Goal: Navigation & Orientation: Understand site structure

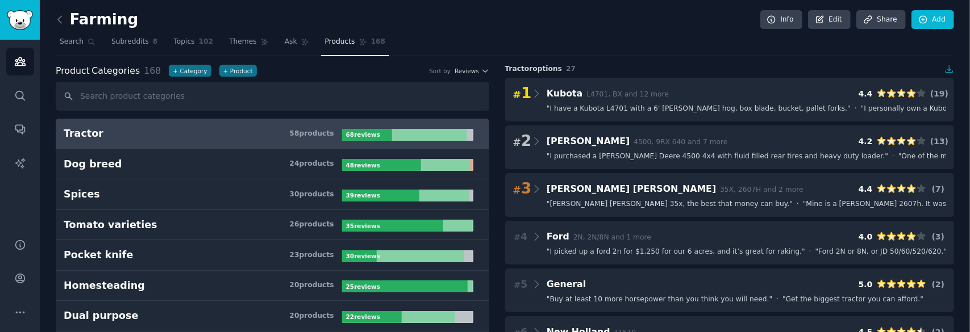
click at [106, 19] on h2 "Farming" at bounding box center [97, 20] width 82 height 18
click at [60, 41] on span "Search" at bounding box center [72, 42] width 24 height 10
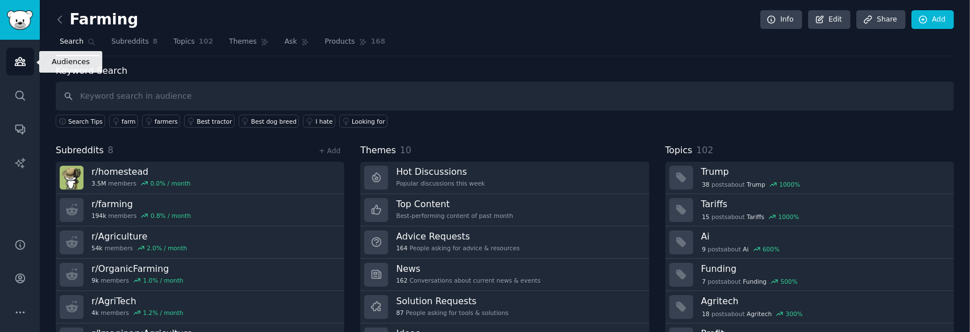
click at [19, 60] on icon "Sidebar" at bounding box center [20, 62] width 12 height 12
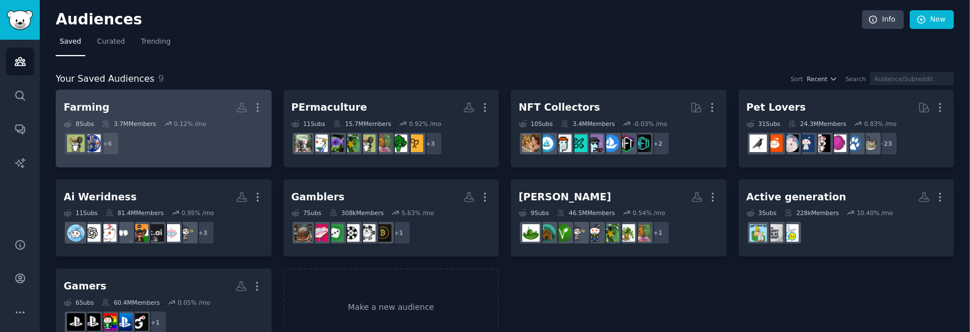
click at [185, 143] on dd "+ 6" at bounding box center [164, 144] width 200 height 32
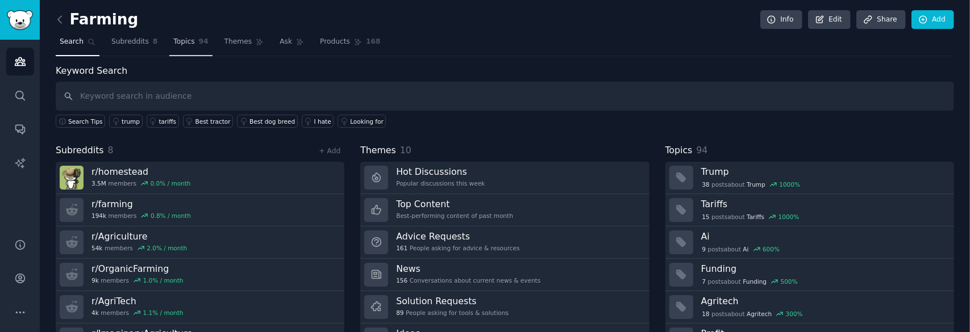
click at [175, 43] on span "Topics" at bounding box center [183, 42] width 21 height 10
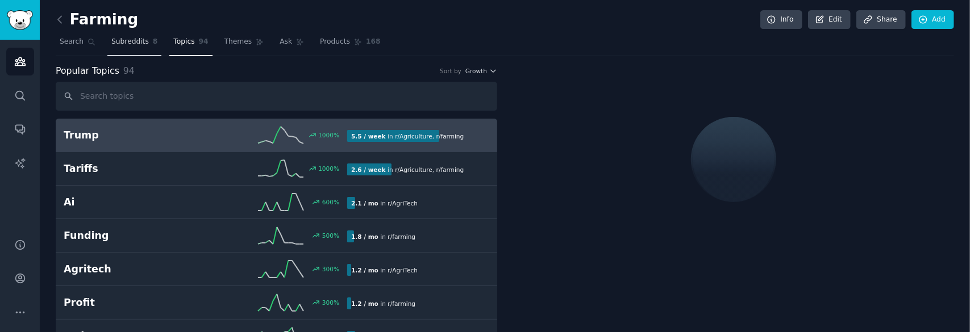
click at [132, 40] on span "Subreddits" at bounding box center [129, 42] width 37 height 10
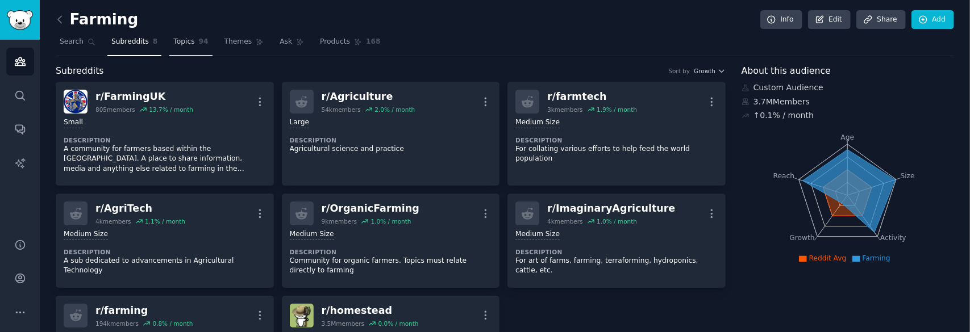
click at [173, 44] on span "Topics" at bounding box center [183, 42] width 21 height 10
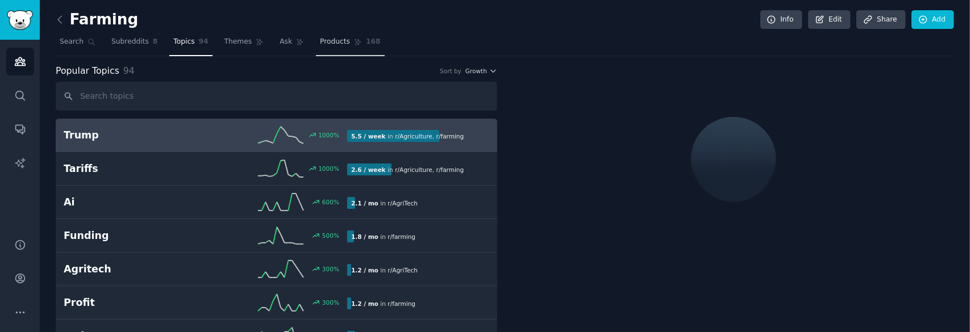
click at [332, 44] on span "Products" at bounding box center [335, 42] width 30 height 10
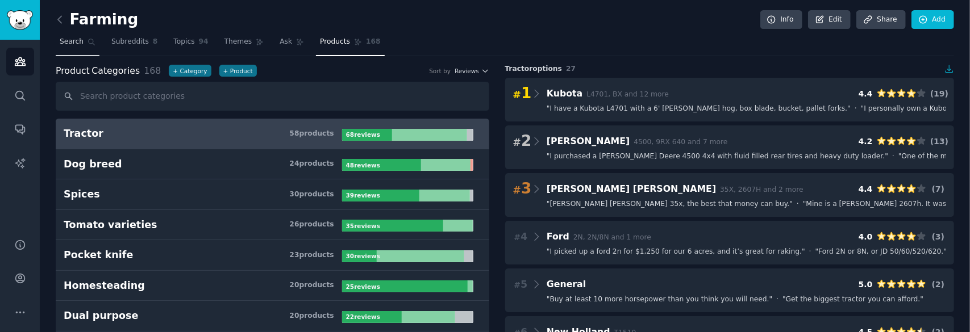
click at [68, 43] on span "Search" at bounding box center [72, 42] width 24 height 10
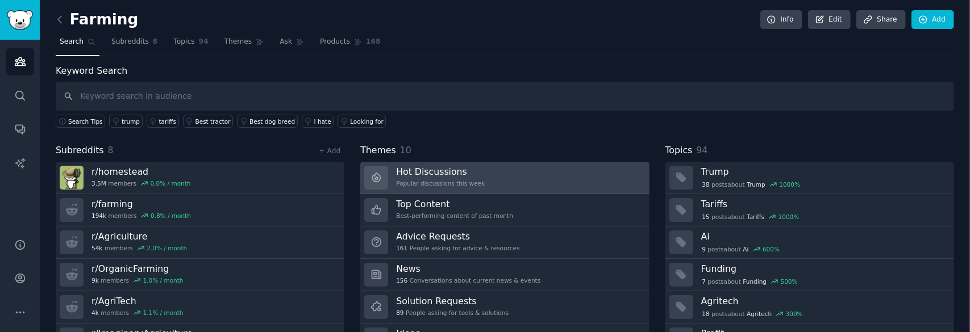
click at [471, 180] on div "Popular discussions this week" at bounding box center [440, 184] width 89 height 8
